Goal: Task Accomplishment & Management: Manage account settings

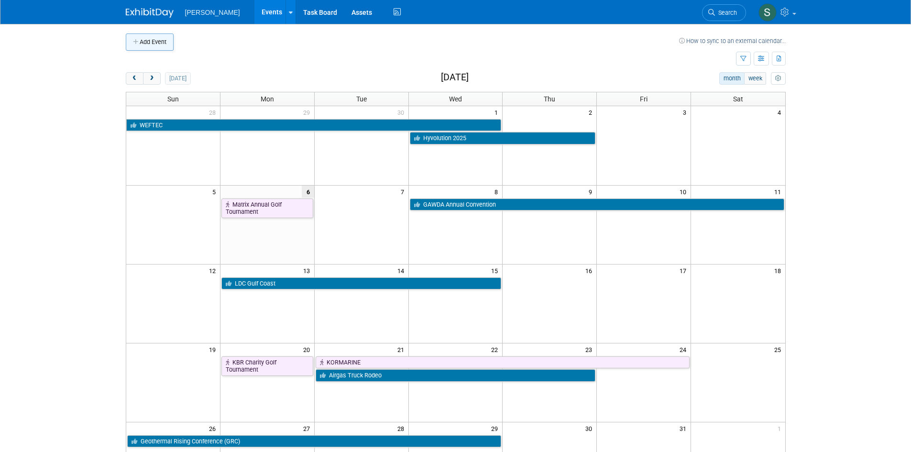
click at [146, 44] on button "Add Event" at bounding box center [150, 41] width 48 height 17
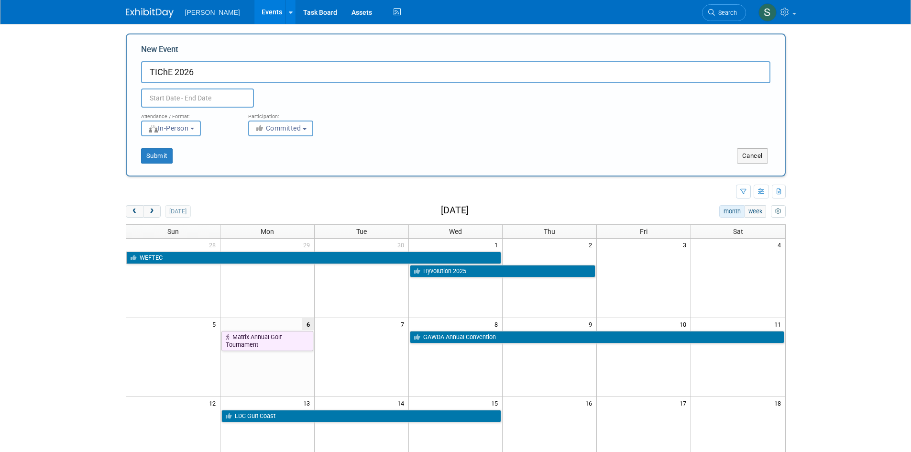
type input "TIChE 2026"
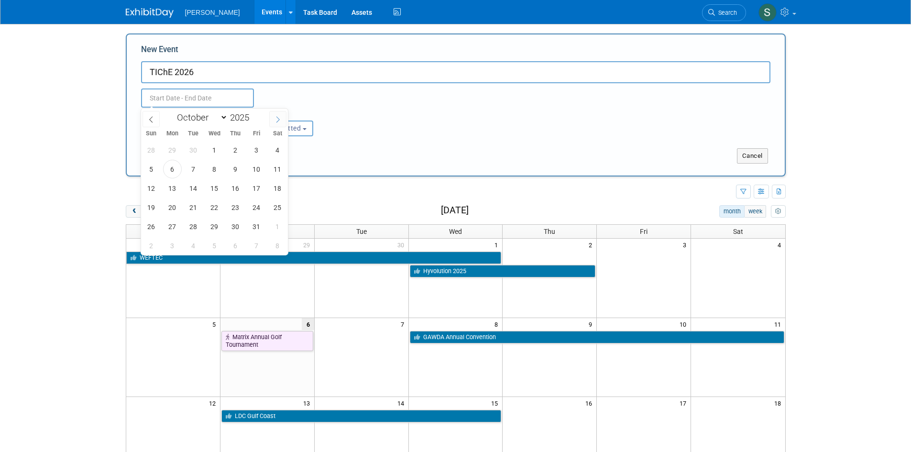
click at [278, 116] on icon at bounding box center [277, 119] width 7 height 7
select select "11"
click at [278, 116] on icon at bounding box center [277, 119] width 7 height 7
type input "2026"
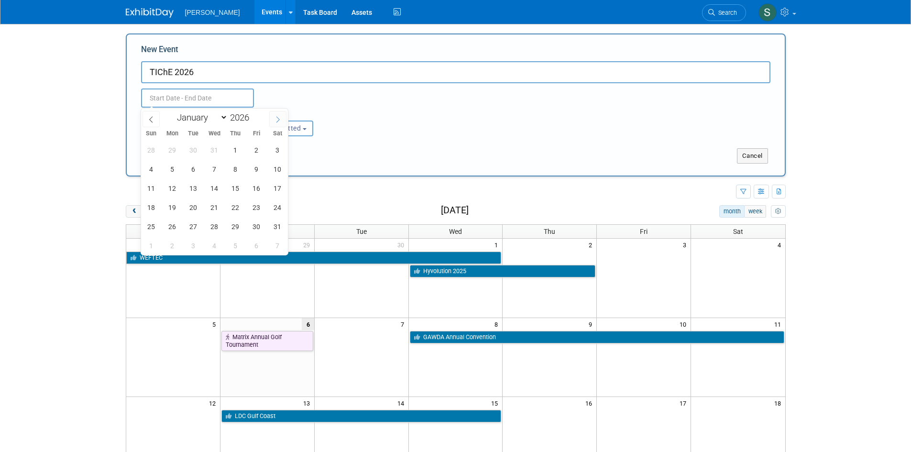
click at [278, 116] on icon at bounding box center [277, 119] width 7 height 7
click at [275, 120] on icon at bounding box center [277, 119] width 7 height 7
select select "4"
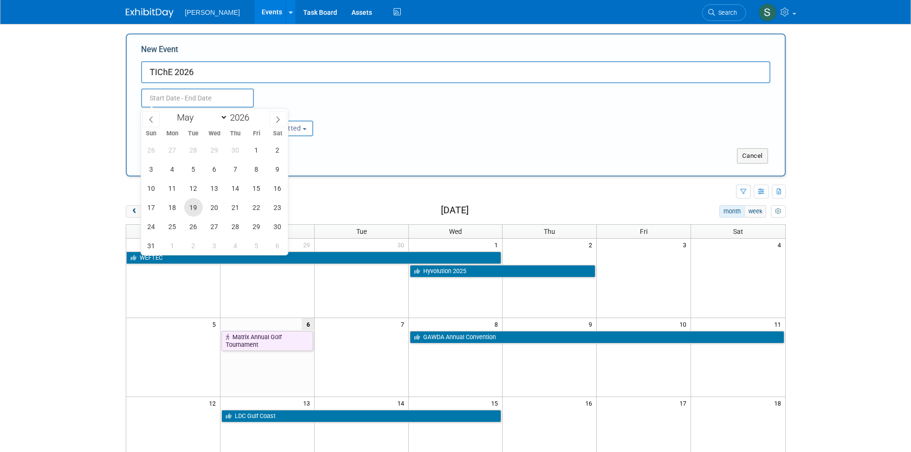
click at [192, 210] on span "19" at bounding box center [193, 207] width 19 height 19
click at [214, 210] on span "20" at bounding box center [214, 207] width 19 height 19
type input "May 19, 2026 to May 20, 2026"
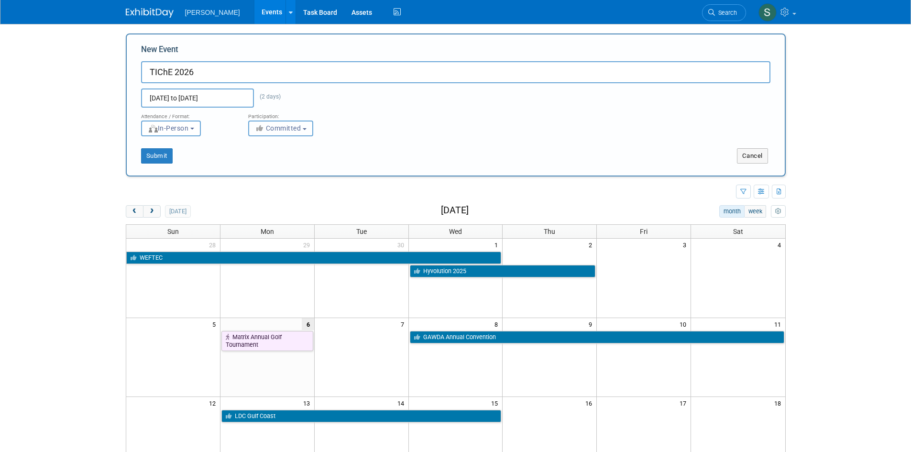
click at [291, 125] on span "Committed" at bounding box center [278, 128] width 46 height 8
click at [294, 168] on label "Considering" at bounding box center [284, 164] width 63 height 12
click at [257, 168] on input "Considering" at bounding box center [254, 165] width 6 height 6
select select "2"
click at [157, 149] on button "Submit" at bounding box center [157, 155] width 32 height 15
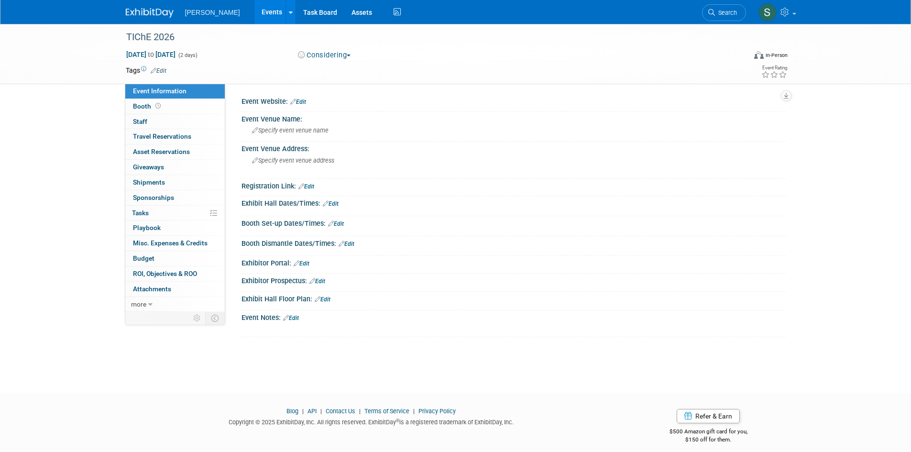
click at [294, 316] on link "Edit" at bounding box center [291, 318] width 16 height 7
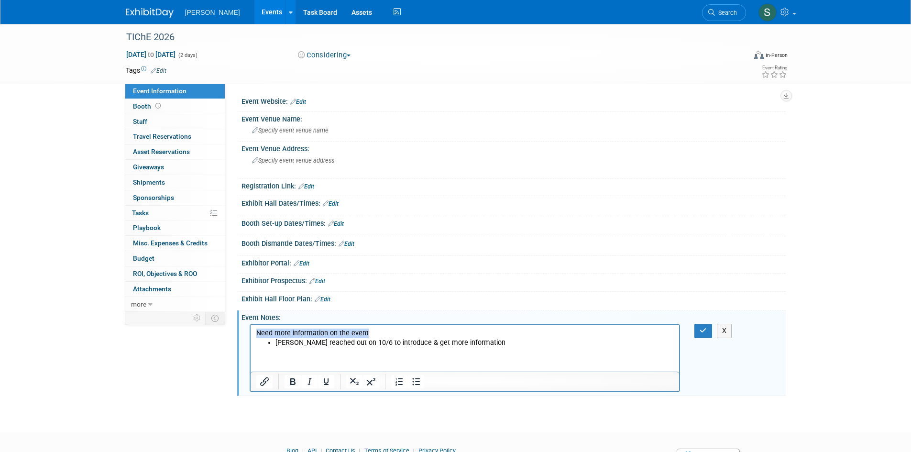
drag, startPoint x: 385, startPoint y: 331, endPoint x: 492, endPoint y: 642, distance: 329.1
click at [250, 325] on html "Need more information on the event Skye reached out on 10/6 to introduce & get …" at bounding box center [464, 336] width 429 height 23
click at [464, 341] on li "Skye reached out on 10/6 to introduce & get more information" at bounding box center [474, 343] width 399 height 10
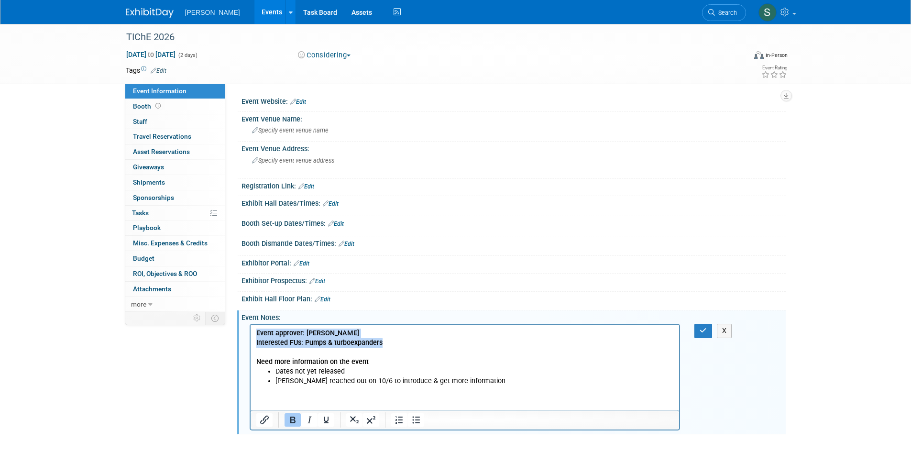
drag, startPoint x: 388, startPoint y: 343, endPoint x: 480, endPoint y: 641, distance: 311.5
click at [250, 325] on html "Event approver: Reza Agahi Interested FUs: Pumps & turboexpanders Need more inf…" at bounding box center [464, 355] width 429 height 61
click at [346, 363] on b "Need more information on the event" at bounding box center [312, 362] width 112 height 8
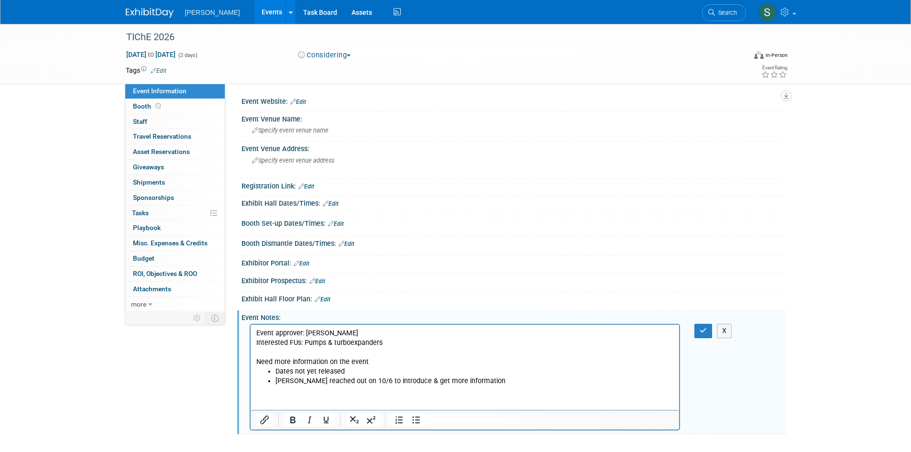
click at [381, 366] on p "Need more information on the event" at bounding box center [465, 362] width 418 height 10
click at [700, 330] on icon "button" at bounding box center [702, 330] width 7 height 7
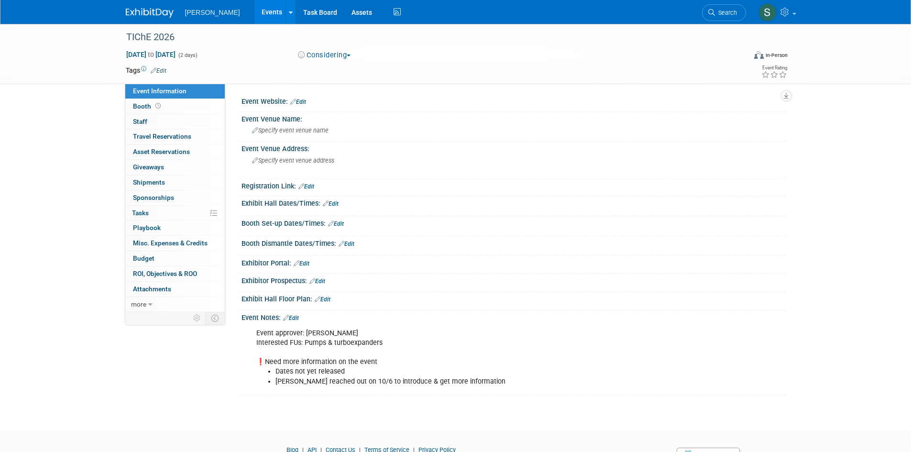
click at [302, 103] on link "Edit" at bounding box center [298, 101] width 16 height 7
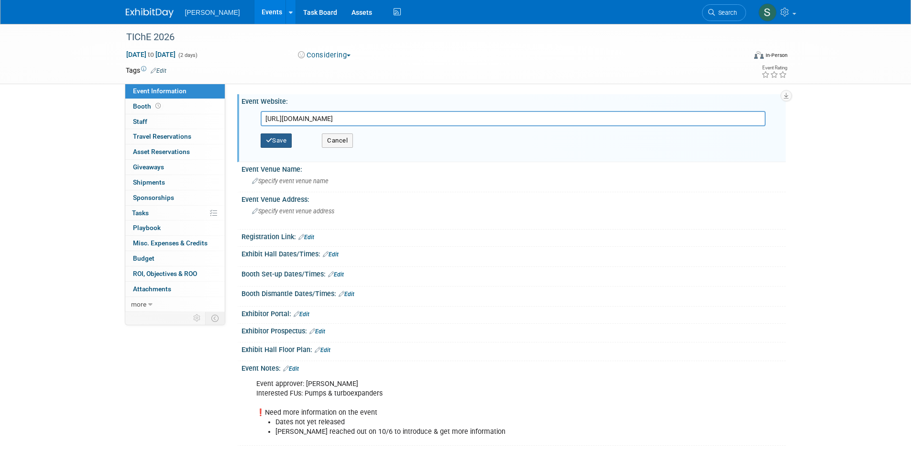
type input "https://tiche.org/"
click at [276, 141] on button "Save" at bounding box center [277, 140] width 32 height 14
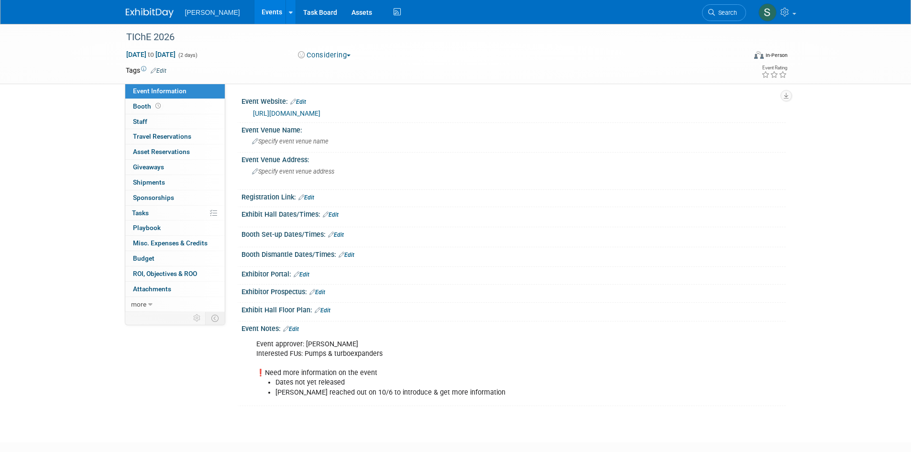
click at [162, 67] on link "Edit" at bounding box center [159, 70] width 16 height 7
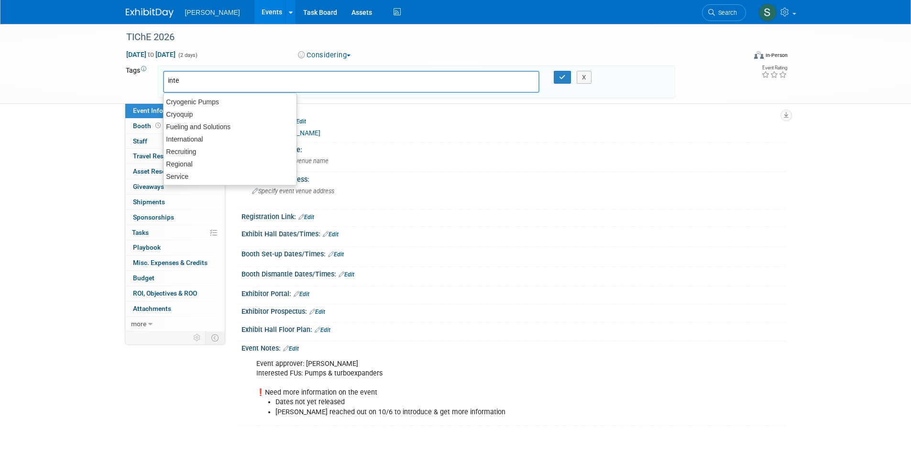
type input "inter"
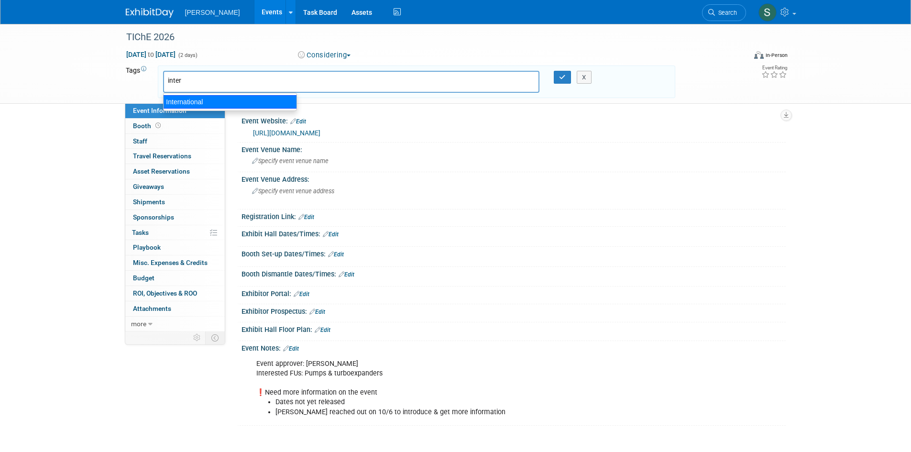
click at [210, 100] on div "International" at bounding box center [230, 101] width 134 height 13
type input "International"
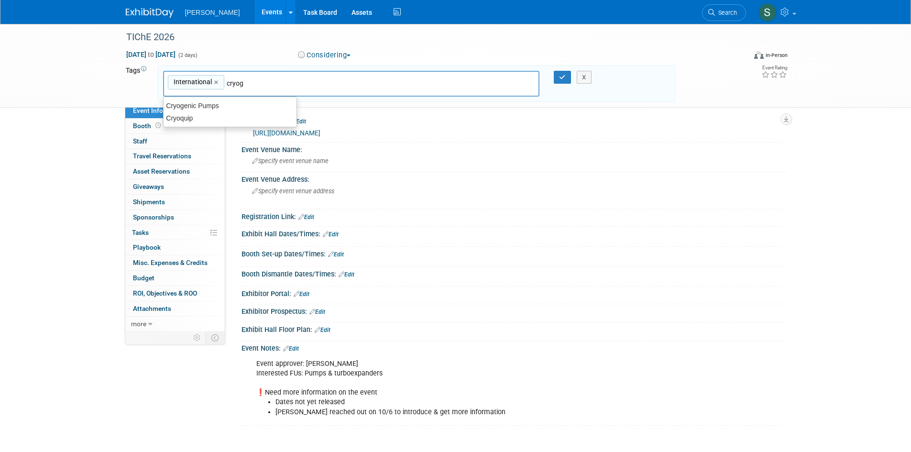
type input "cryoge"
click at [216, 103] on div "Cryogenic Pumps" at bounding box center [230, 105] width 134 height 13
type input "International, Cryogenic Pumps"
type input "t"
type input "e"
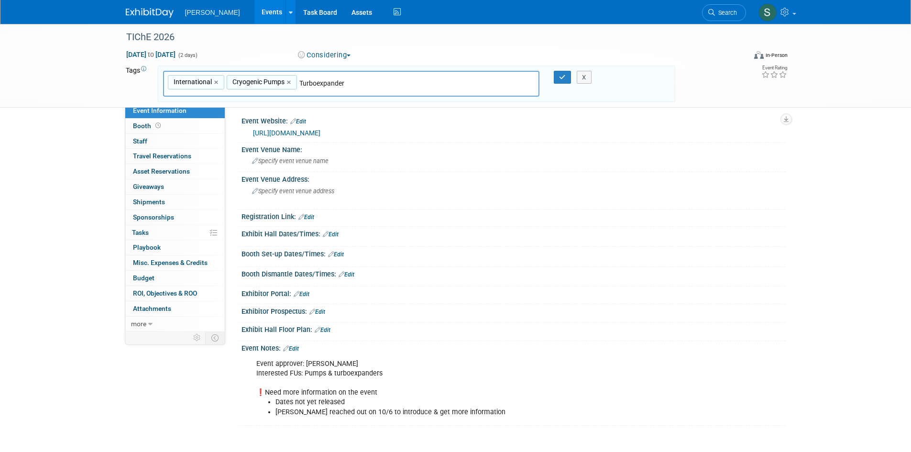
type input "Turboexpanders"
type input "International, Cryogenic Pumps, Turboexpanders"
click at [560, 78] on icon "button" at bounding box center [562, 77] width 7 height 6
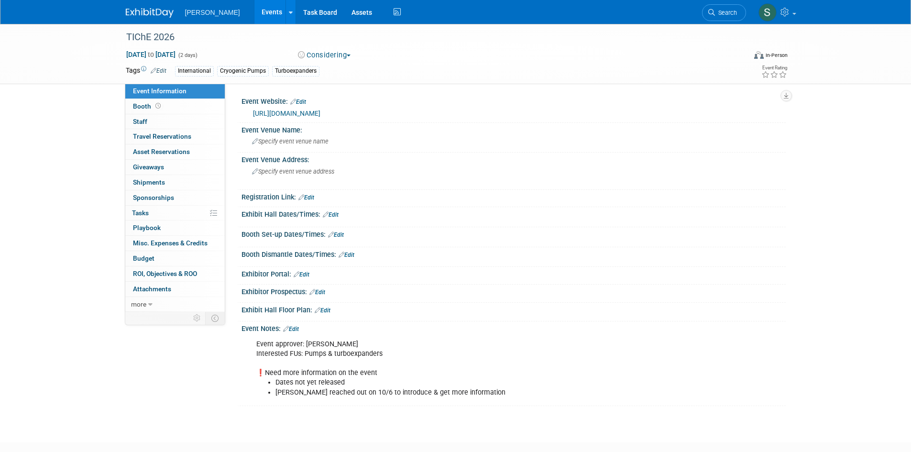
click at [254, 7] on link "Events" at bounding box center [271, 12] width 35 height 24
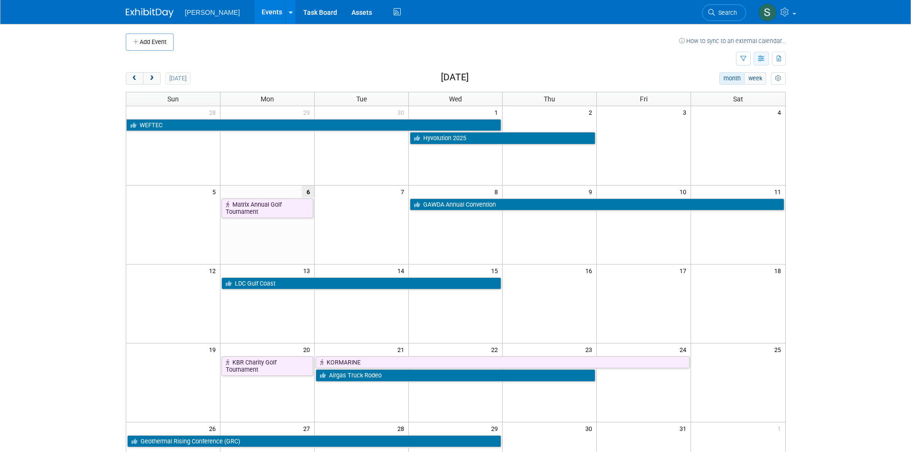
click at [760, 54] on button "button" at bounding box center [760, 59] width 15 height 14
click at [709, 133] on link "Expert Grid" at bounding box center [721, 136] width 80 height 13
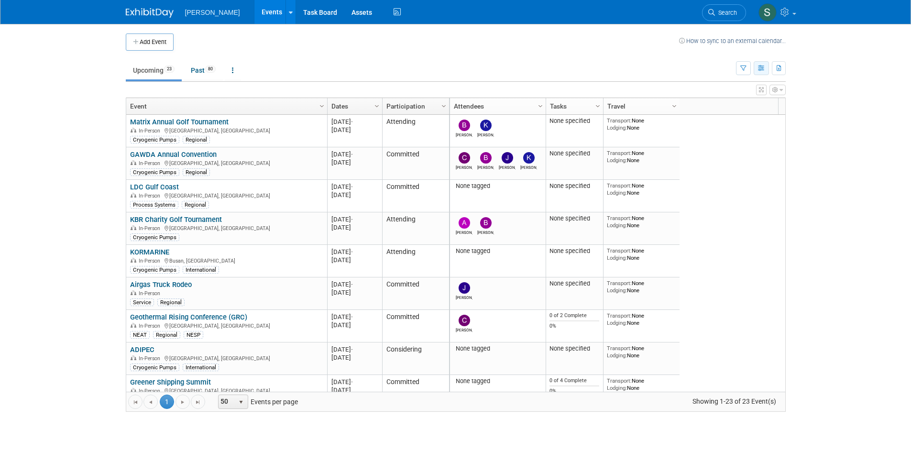
click at [768, 68] on button "button" at bounding box center [760, 68] width 15 height 14
click at [720, 130] on link "Calendar View" at bounding box center [721, 130] width 80 height 13
